Goal: Transaction & Acquisition: Purchase product/service

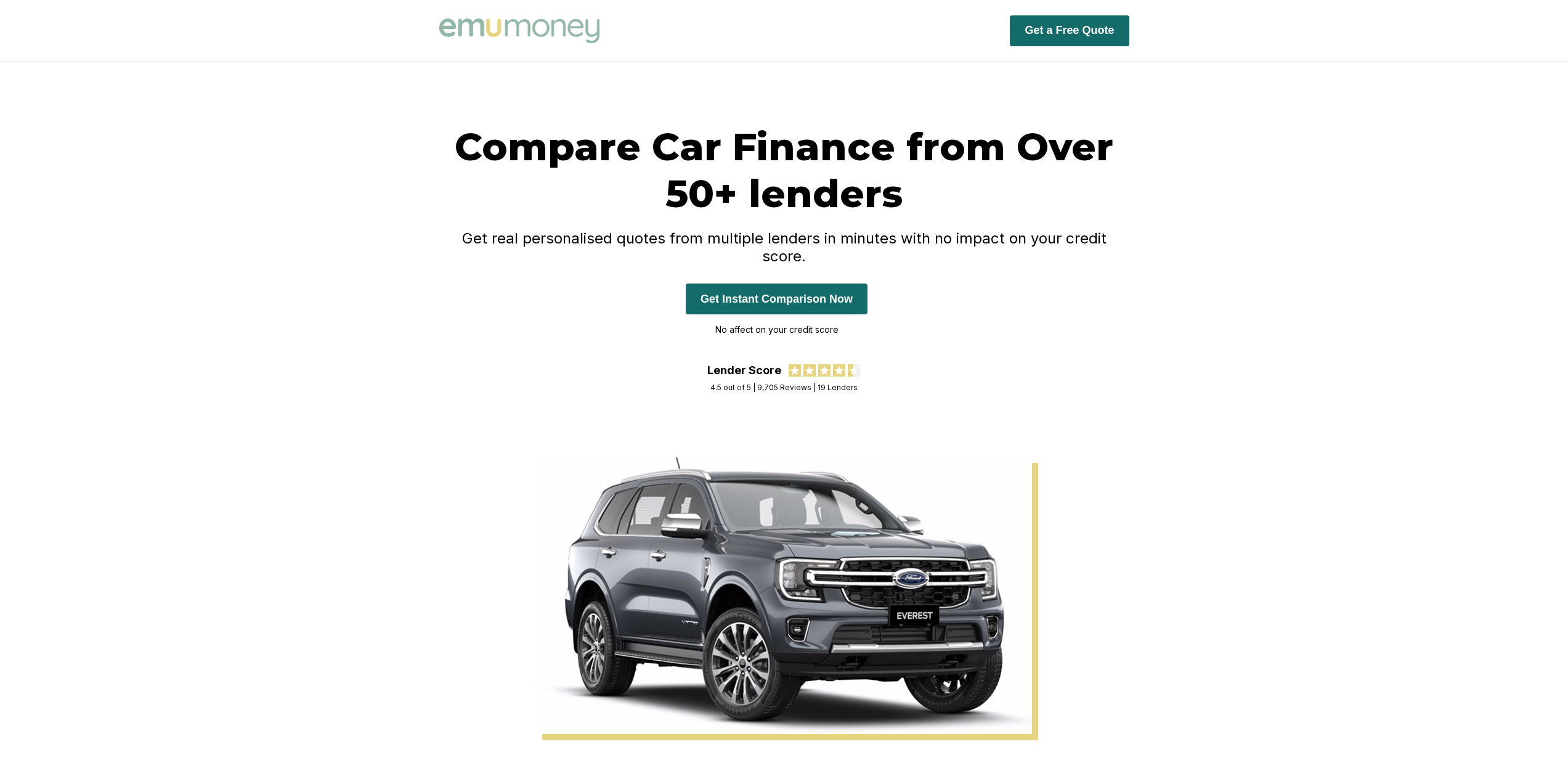
click at [817, 283] on button "Get Instant Comparison Now" at bounding box center [777, 298] width 182 height 31
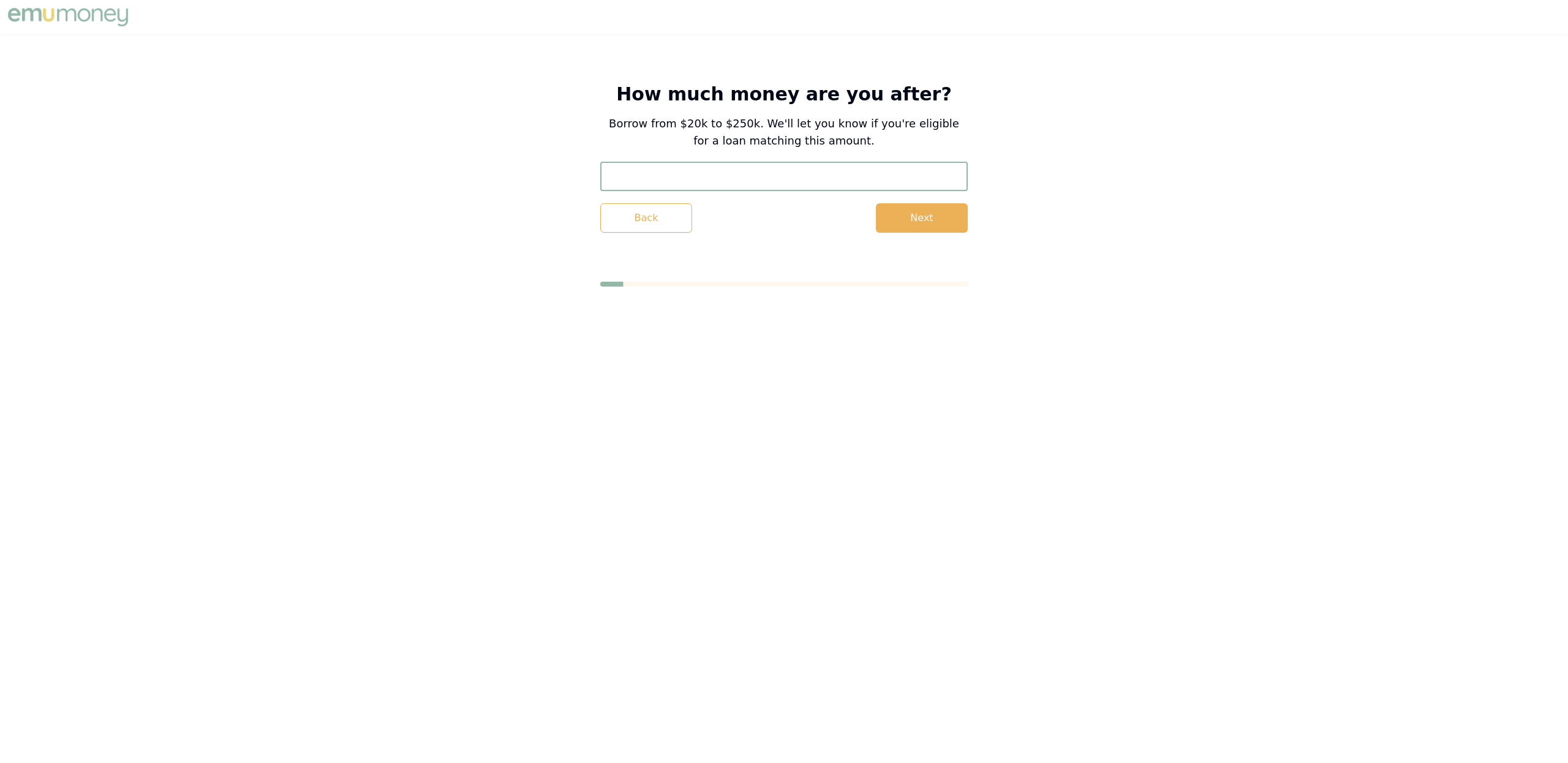
click at [803, 175] on input "text" at bounding box center [784, 175] width 368 height 29
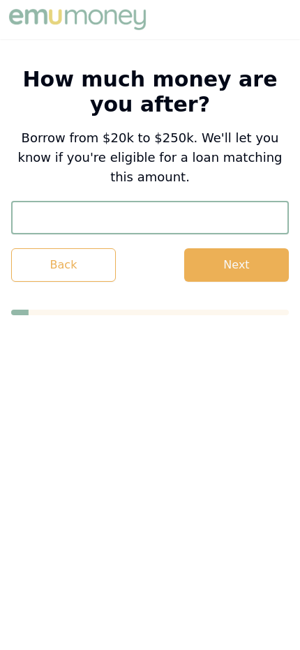
click at [211, 203] on input "text" at bounding box center [150, 217] width 278 height 33
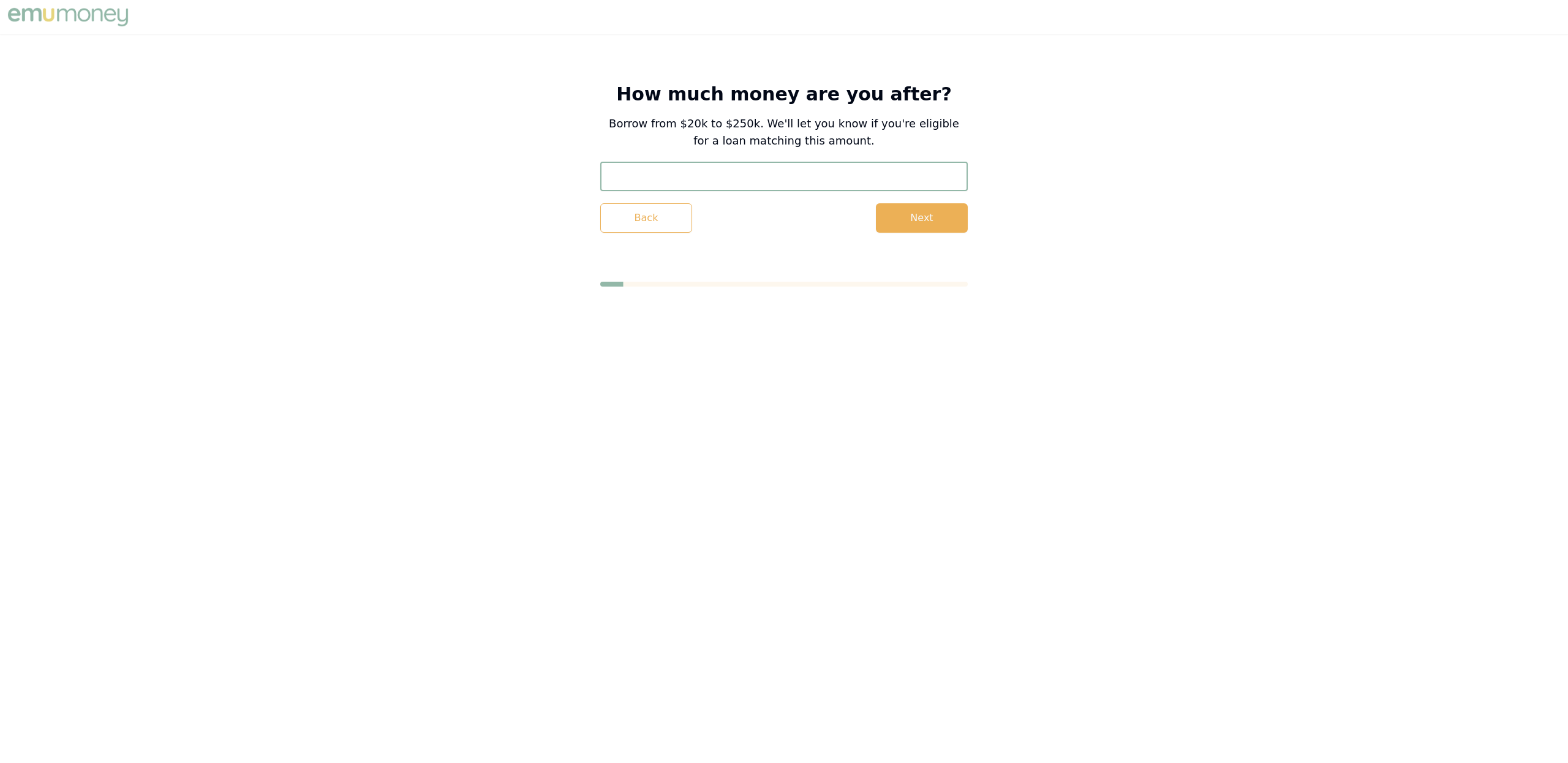
click at [715, 177] on input "text" at bounding box center [784, 175] width 368 height 29
type input "$35,000"
click at [954, 224] on button "Next" at bounding box center [921, 217] width 92 height 29
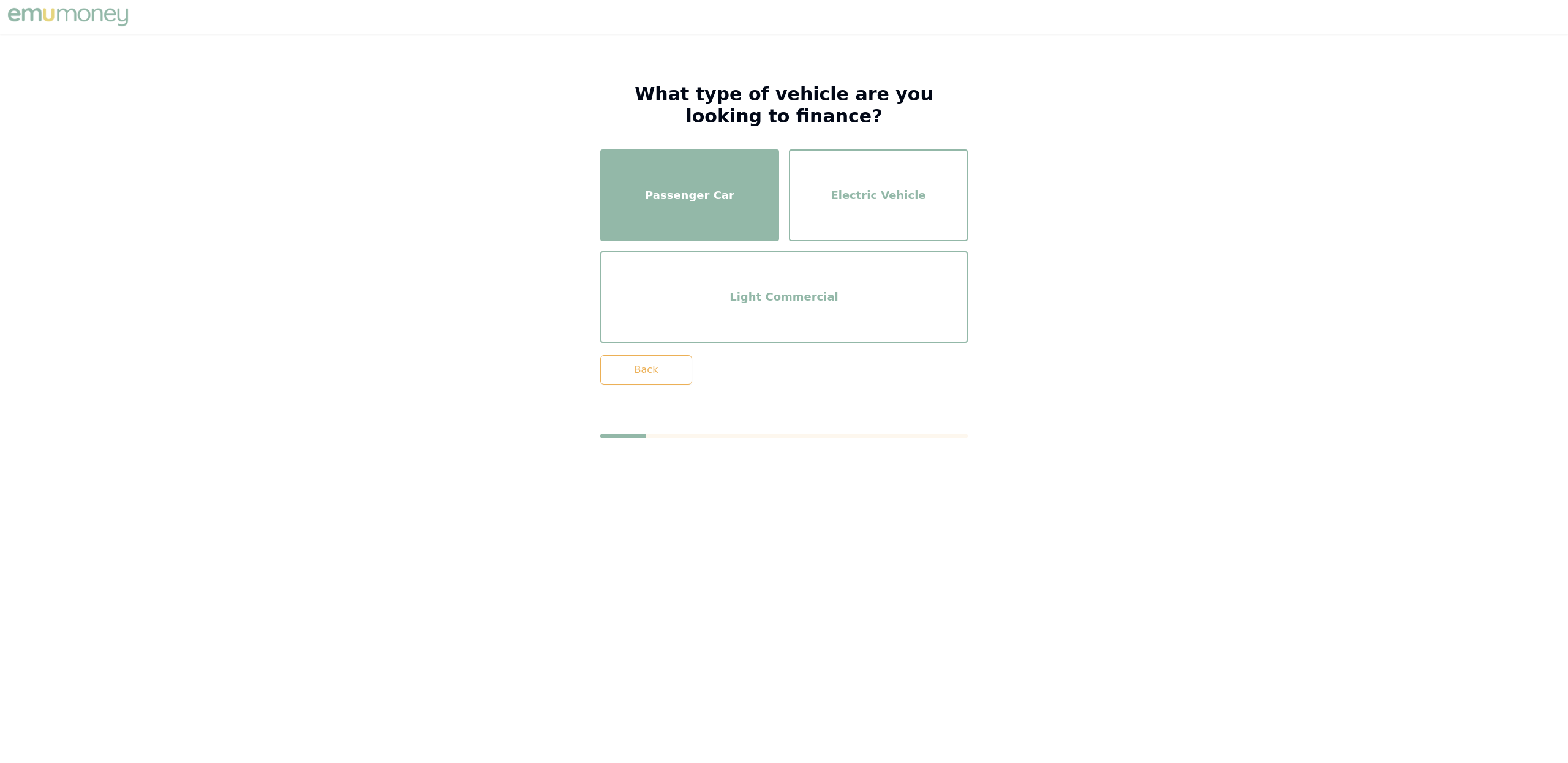
click at [695, 214] on div "Passenger Car" at bounding box center [689, 196] width 157 height 70
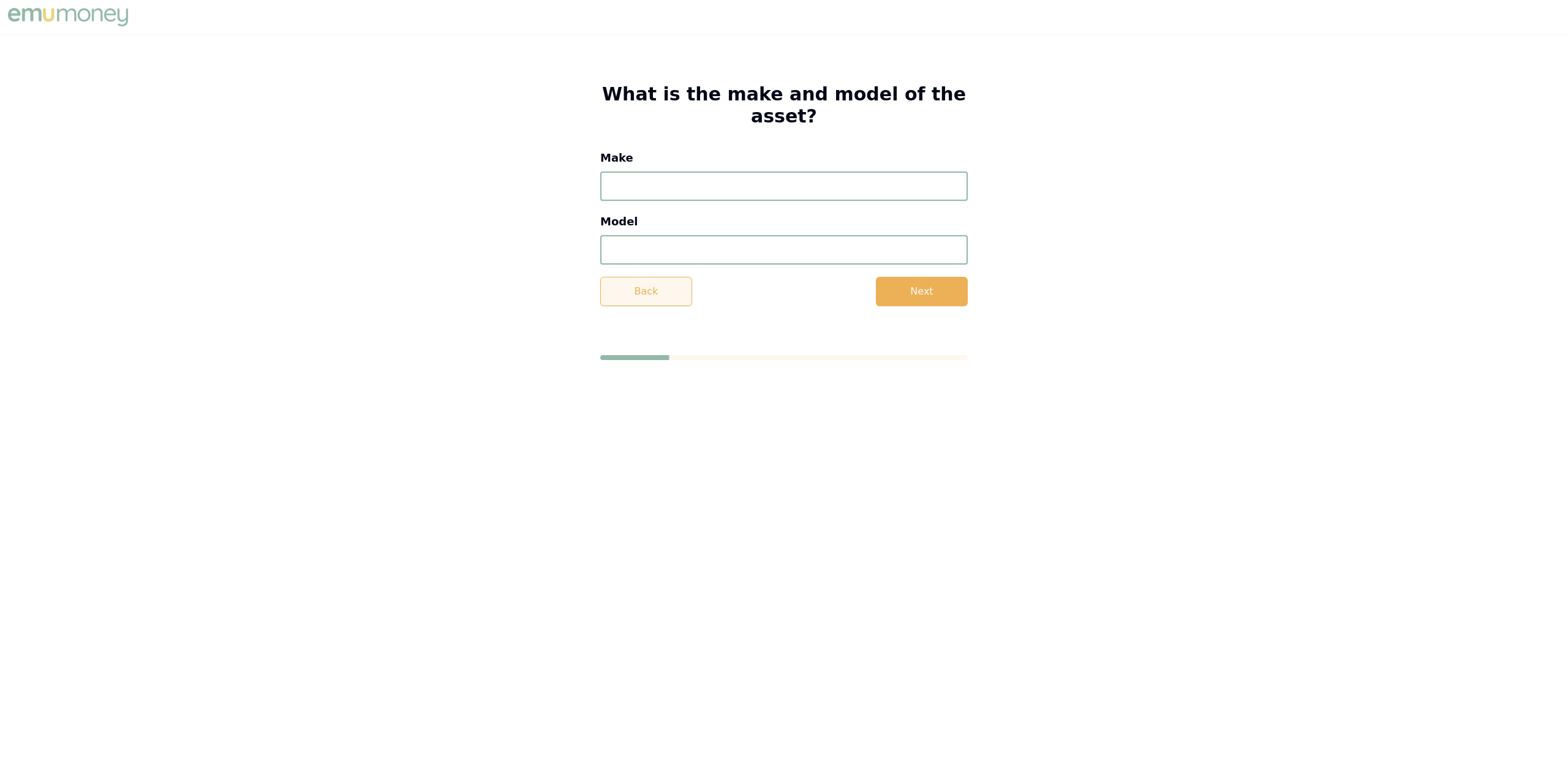
click at [640, 280] on button "Back" at bounding box center [646, 290] width 92 height 29
